Goal: Task Accomplishment & Management: Manage account settings

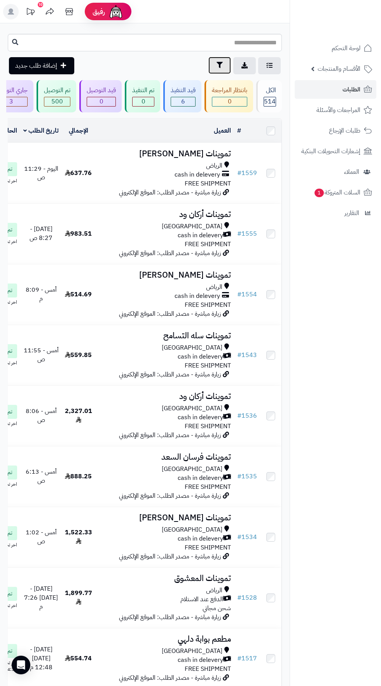
click at [230, 67] on button "تصفية" at bounding box center [219, 65] width 23 height 17
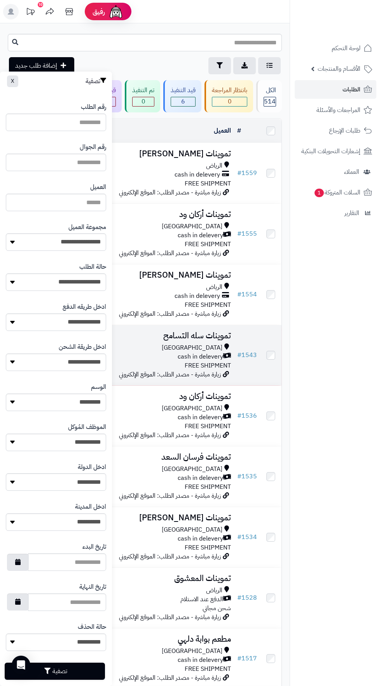
click at [216, 357] on span "cash in delevery" at bounding box center [201, 356] width 46 height 9
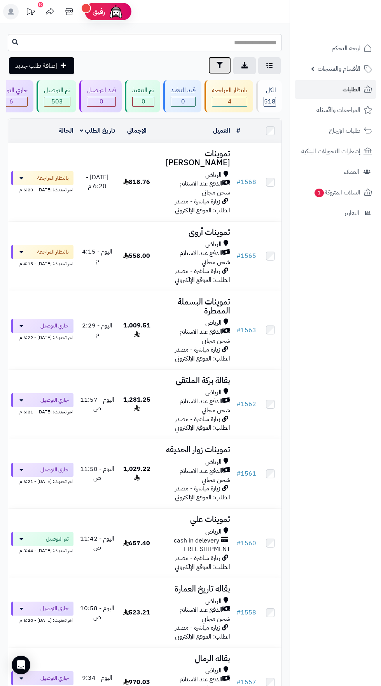
click at [219, 65] on icon "button" at bounding box center [220, 65] width 6 height 6
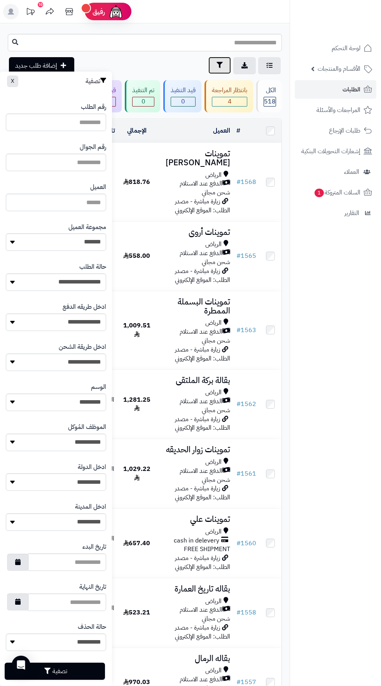
scroll to position [12, 0]
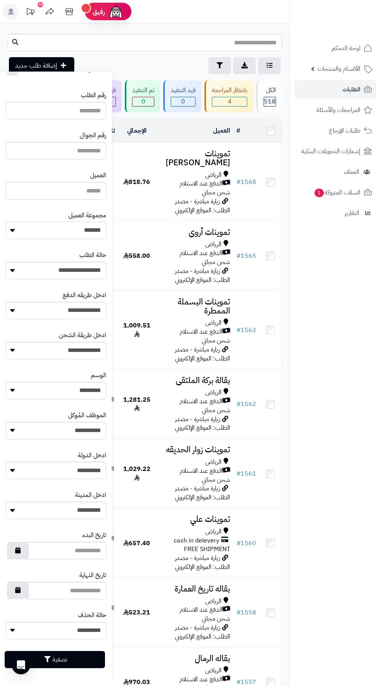
click at [84, 231] on select "**********" at bounding box center [56, 231] width 100 height 18
click at [86, 666] on button "تصفية" at bounding box center [55, 659] width 100 height 17
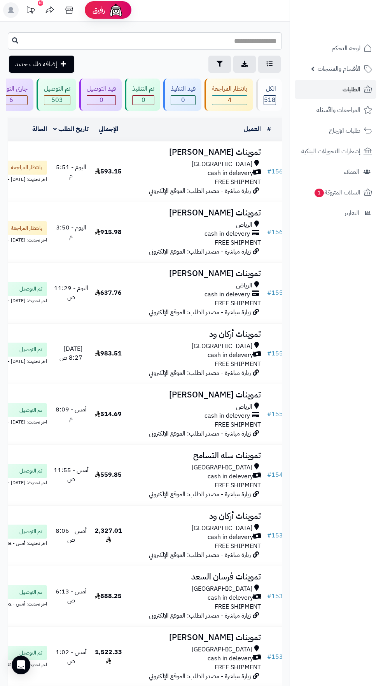
scroll to position [0, -28]
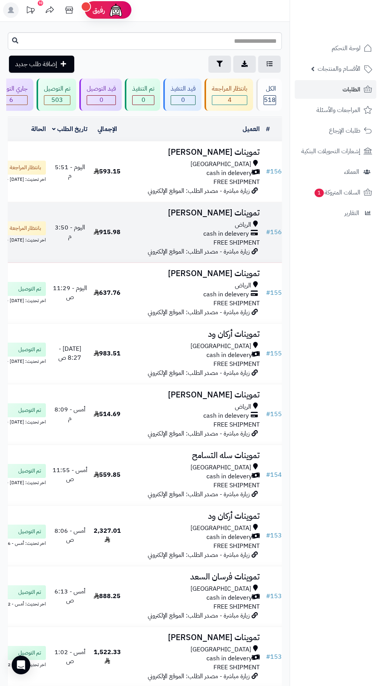
click at [196, 250] on span "زيارة مباشرة - مصدر الطلب: الموقع الإلكتروني" at bounding box center [199, 251] width 102 height 9
click at [205, 236] on span "cash in delevery" at bounding box center [226, 233] width 46 height 9
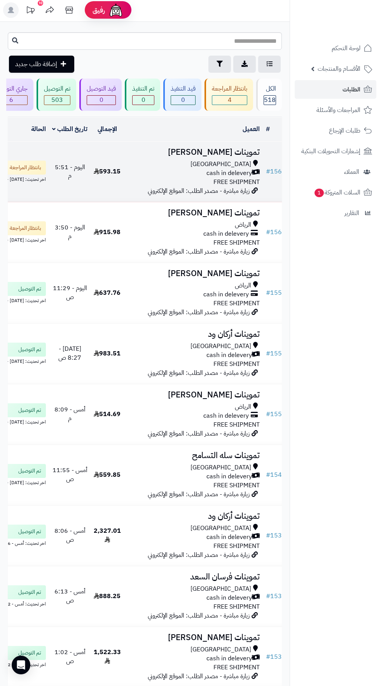
click at [181, 160] on div "Riyadh" at bounding box center [193, 164] width 133 height 9
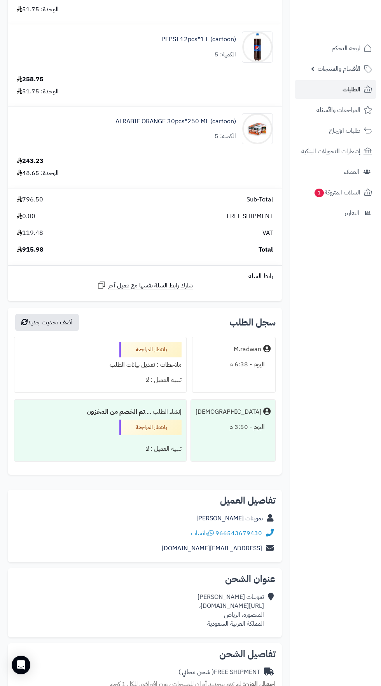
scroll to position [523, 0]
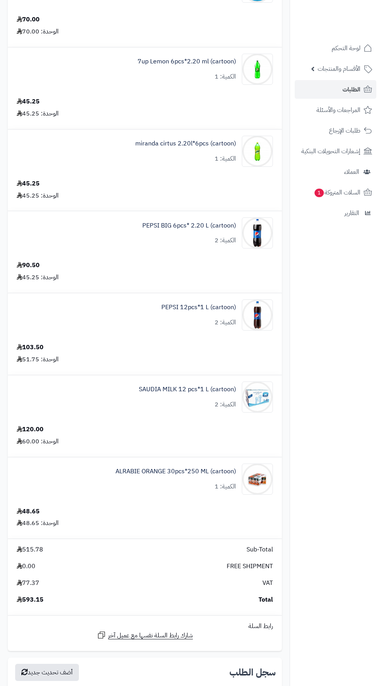
scroll to position [665, 0]
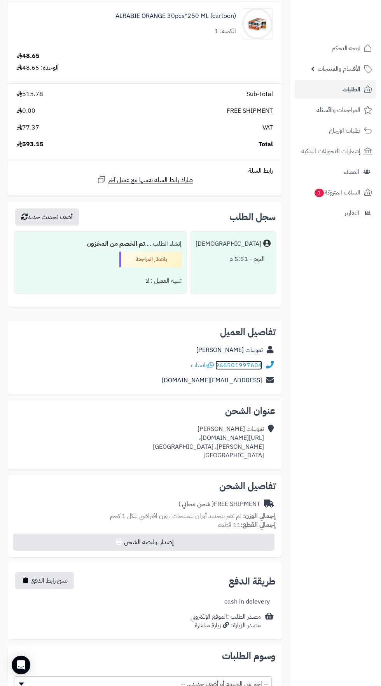
click at [242, 367] on link "966501997604" at bounding box center [238, 365] width 47 height 9
copy div "[URL][DOMAIN_NAME]،"
